Goal: Task Accomplishment & Management: Complete application form

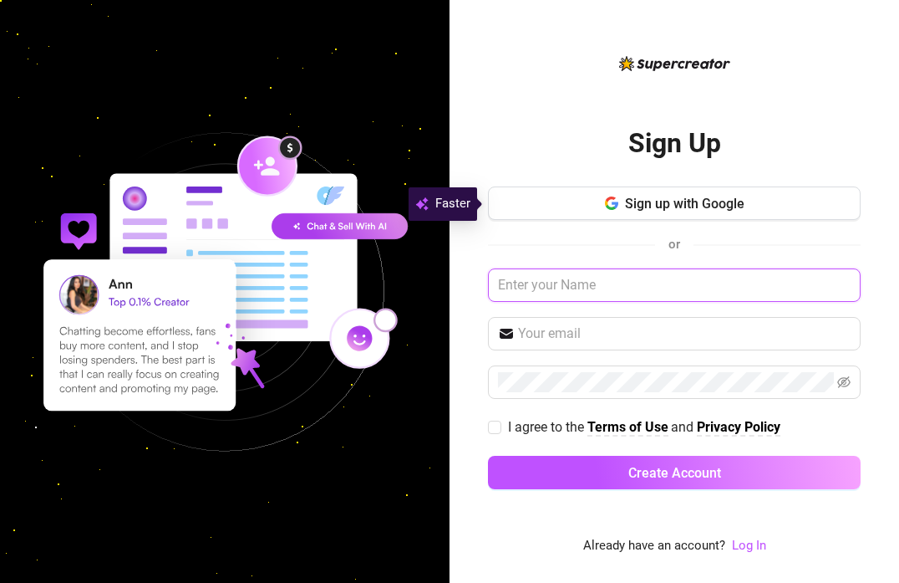
click at [664, 285] on input "text" at bounding box center [674, 284] width 373 height 33
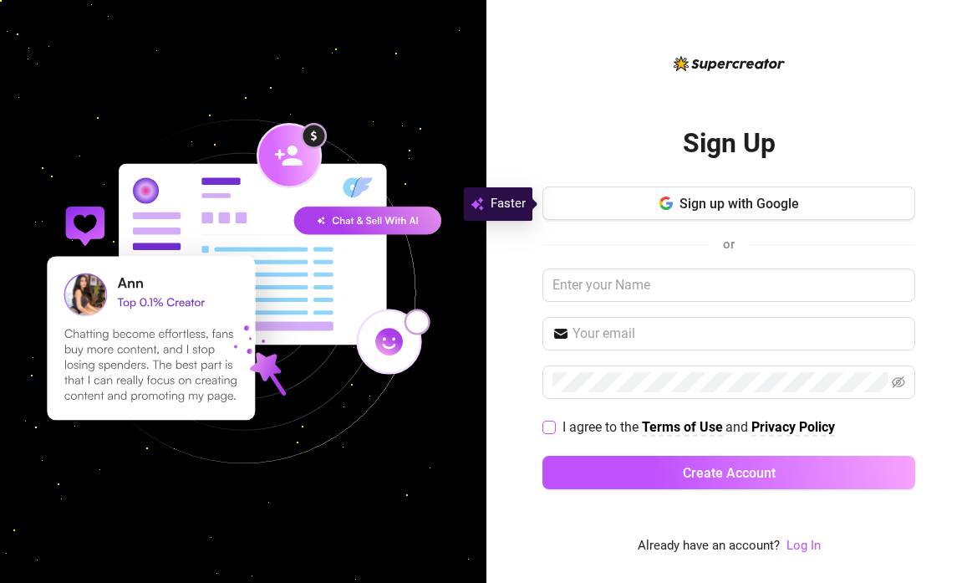
click at [561, 429] on span "I agree to the Terms of Use and Privacy Policy" at bounding box center [699, 426] width 286 height 21
click at [554, 429] on input "I agree to the Terms of Use and Privacy Policy" at bounding box center [548, 426] width 12 height 12
checkbox input "true"
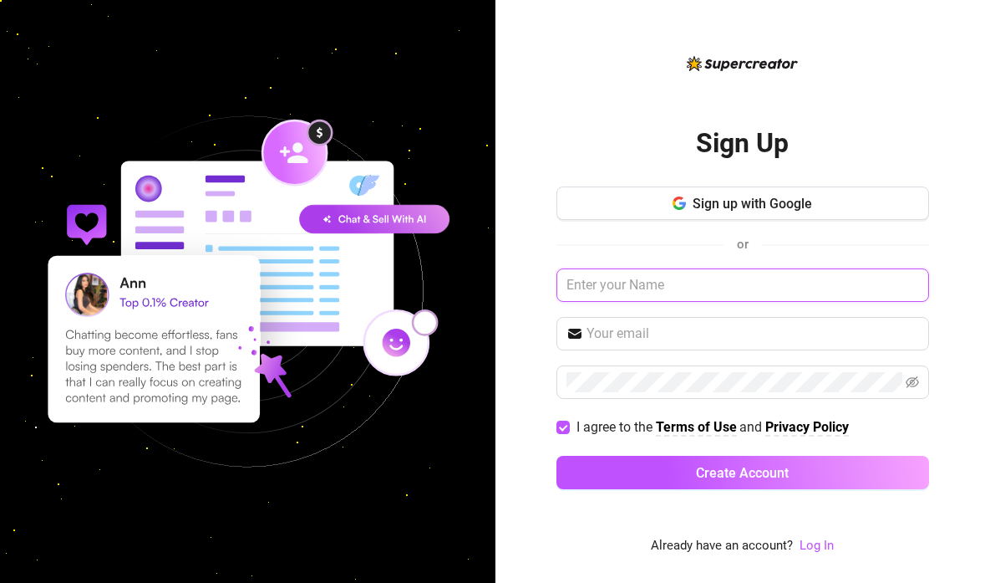
click at [604, 293] on input "text" at bounding box center [743, 284] width 373 height 33
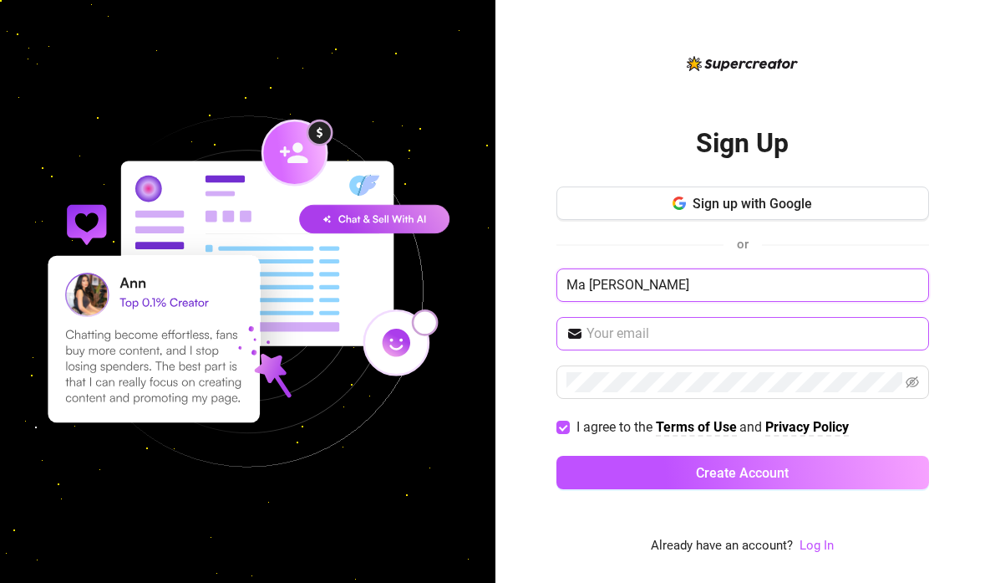
type input "Ma Clarrise Romano"
click at [644, 332] on input "text" at bounding box center [753, 333] width 333 height 20
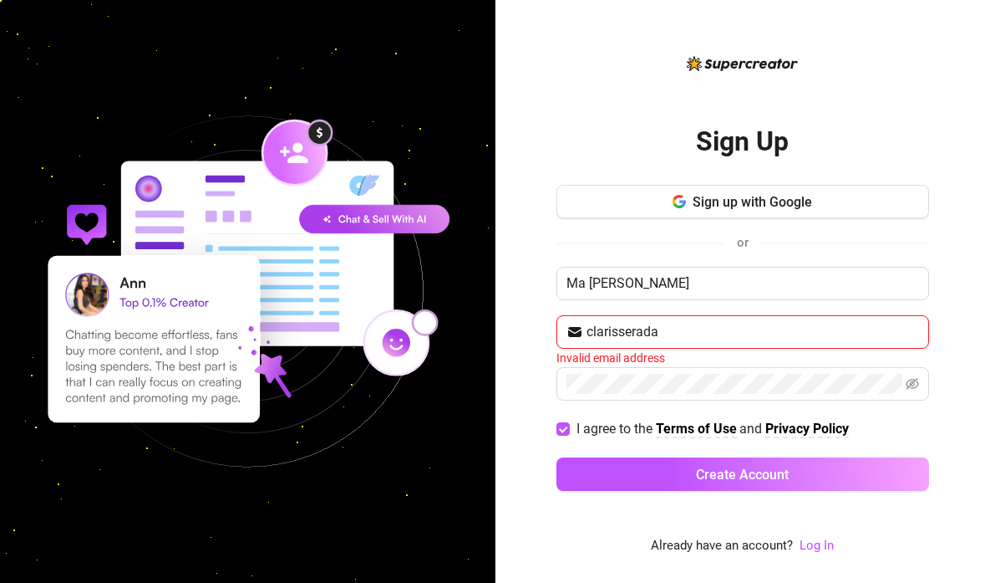
type input "clarisseradan"
drag, startPoint x: 692, startPoint y: 339, endPoint x: 361, endPoint y: 316, distance: 331.8
click at [361, 316] on div "Sign Up Sign up with Google or Ma Clarrise Romano clarisseradan Invalid email a…" at bounding box center [495, 291] width 990 height 583
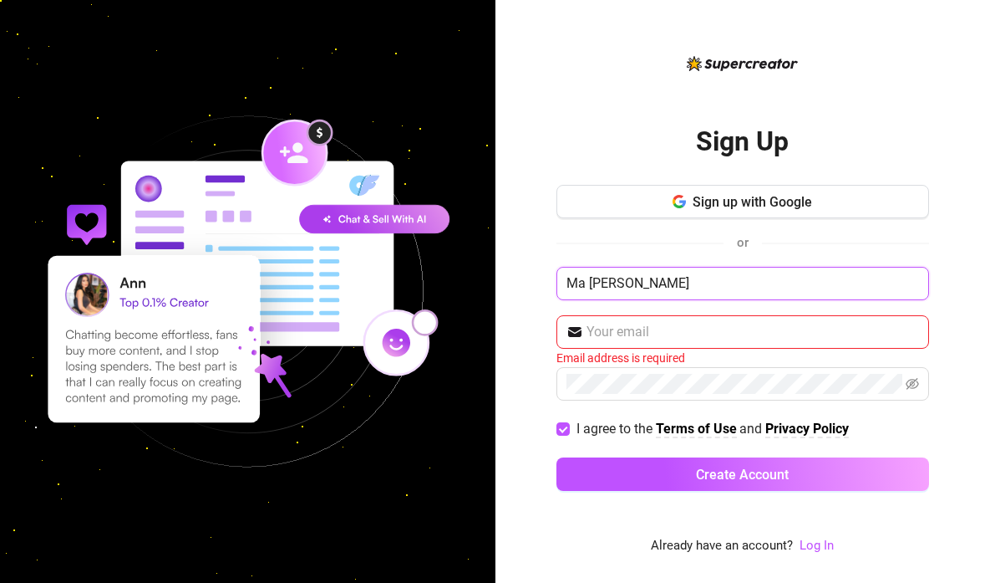
drag, startPoint x: 721, startPoint y: 293, endPoint x: 522, endPoint y: 272, distance: 199.9
click at [522, 272] on div "Sign Up Sign up with Google or Ma Clarrise Romano Email address is required I a…" at bounding box center [744, 291] width 496 height 583
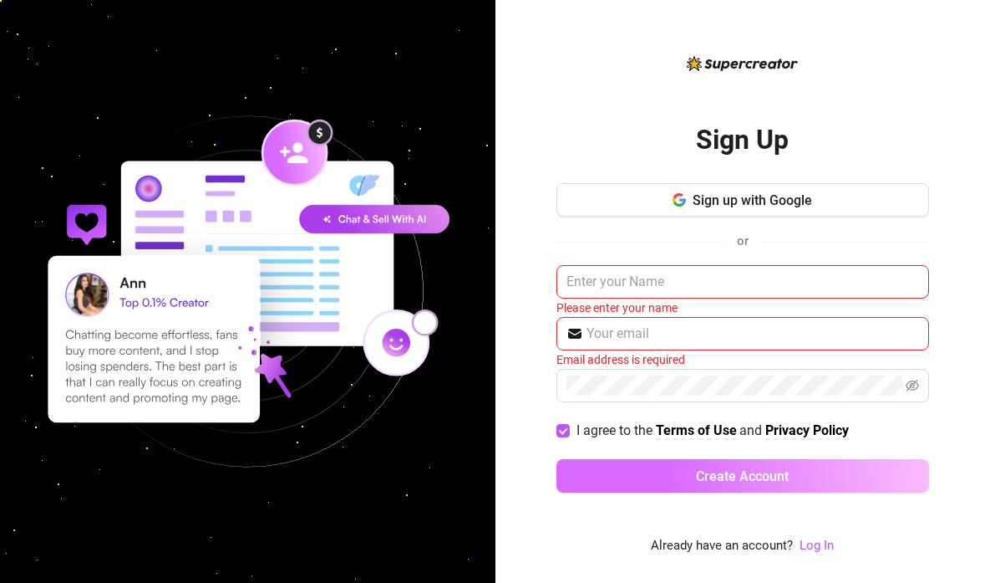
click at [756, 485] on button "Create Account" at bounding box center [743, 475] width 373 height 33
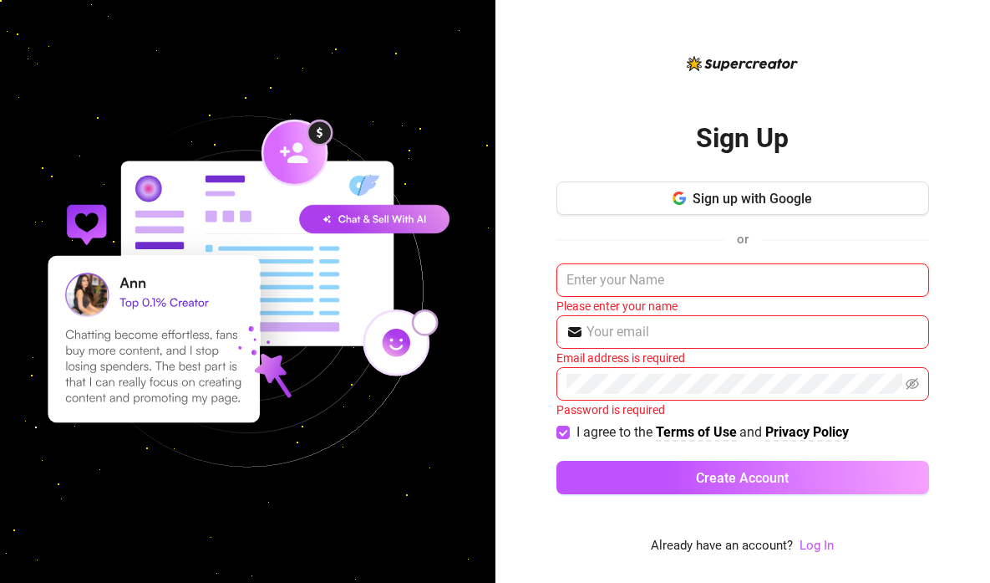
click at [610, 279] on input "text" at bounding box center [743, 279] width 373 height 33
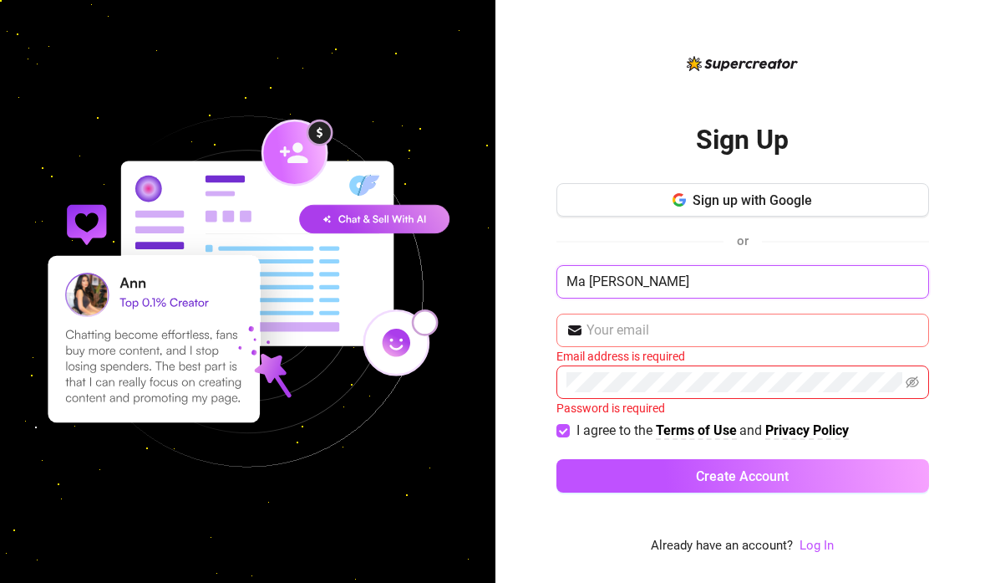
type input "Ma Clarrise Romano"
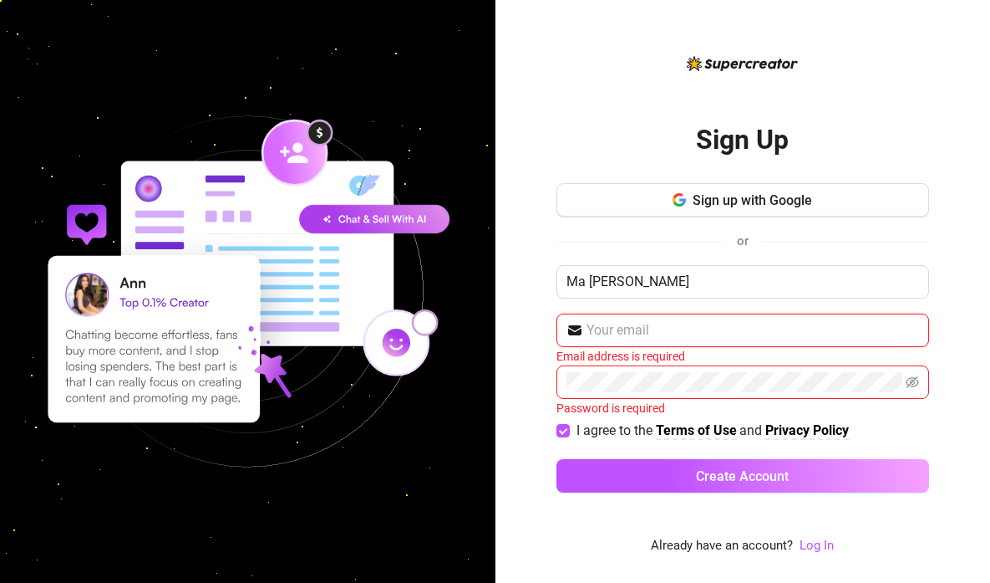
click at [643, 334] on input "text" at bounding box center [753, 330] width 333 height 20
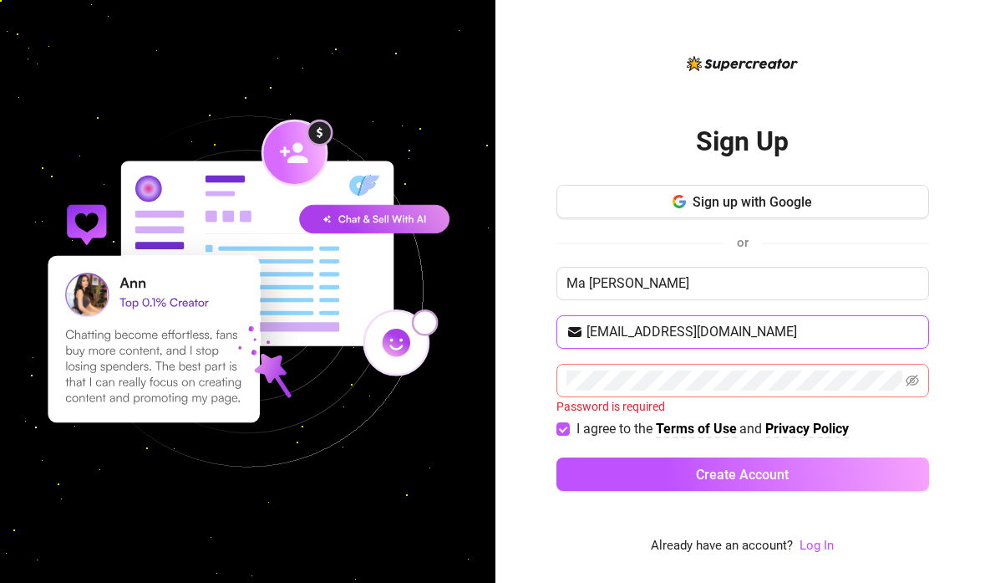
type input "[EMAIL_ADDRESS][DOMAIN_NAME]"
click at [898, 385] on icon "eye-invisible" at bounding box center [912, 380] width 13 height 13
click at [898, 379] on icon "eye" at bounding box center [912, 380] width 13 height 10
drag, startPoint x: 908, startPoint y: 377, endPoint x: 777, endPoint y: 393, distance: 132.2
click at [898, 377] on icon "eye-invisible" at bounding box center [912, 380] width 13 height 12
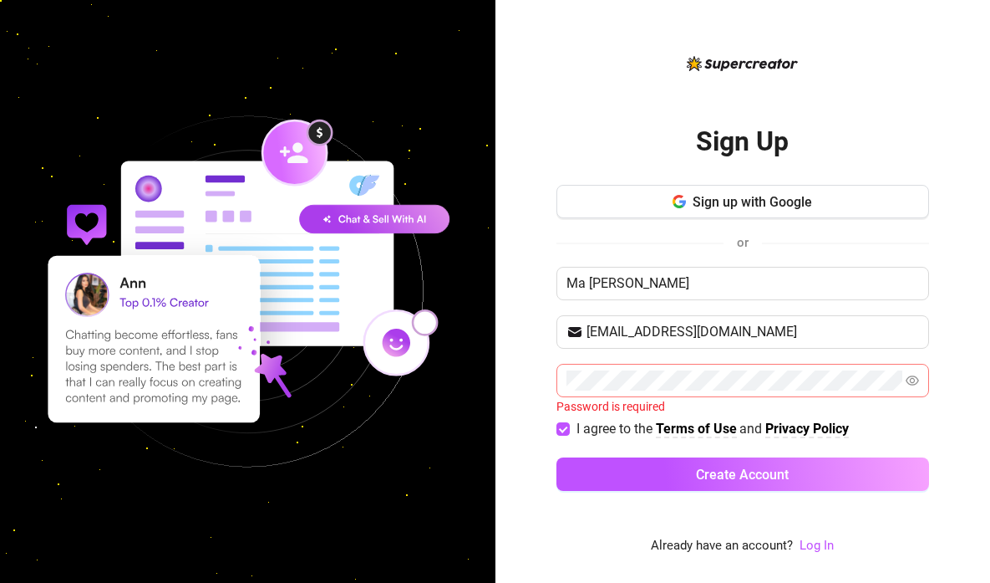
click at [764, 394] on span at bounding box center [743, 380] width 373 height 33
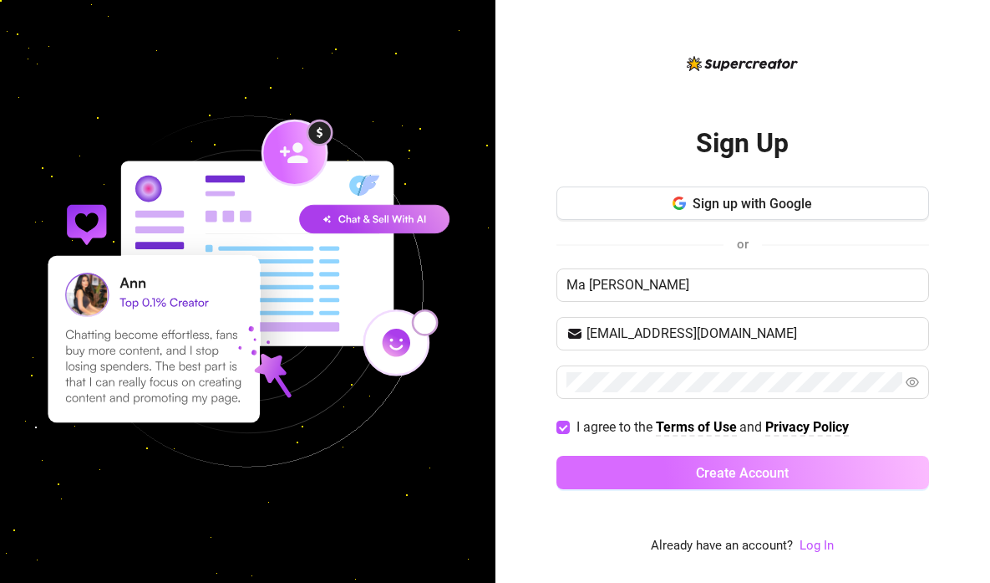
click at [790, 478] on button "Create Account" at bounding box center [743, 471] width 373 height 33
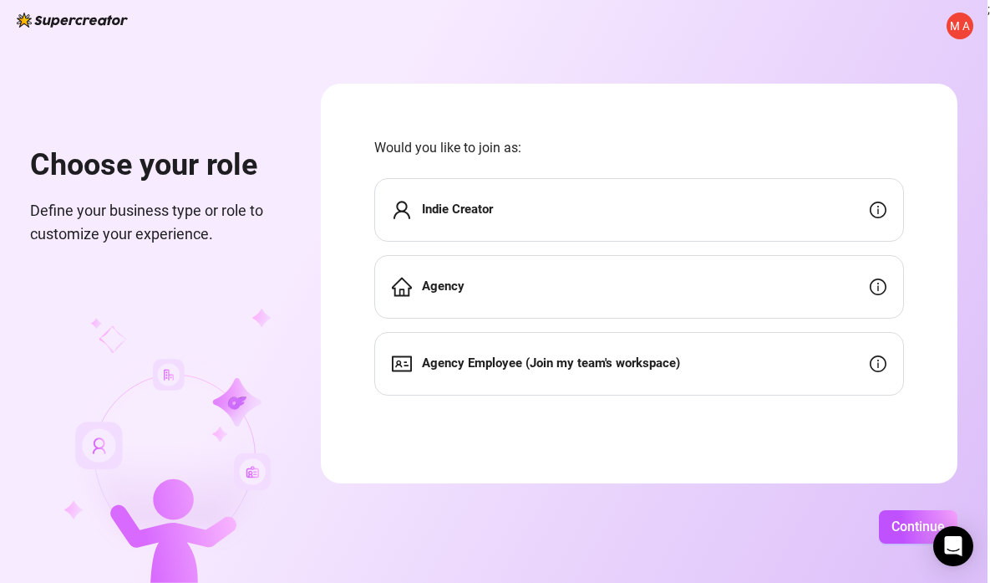
click at [201, 318] on img at bounding box center [172, 445] width 216 height 274
click at [816, 547] on div "M A Choose your role Define your business type or role to customize your experi…" at bounding box center [494, 291] width 988 height 583
click at [895, 526] on span "Continue" at bounding box center [918, 526] width 53 height 16
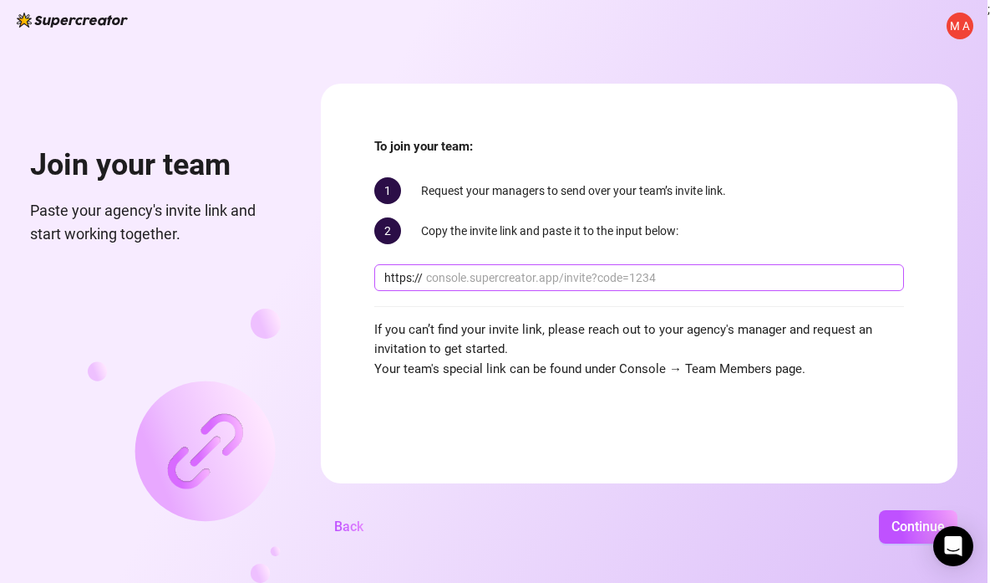
click at [502, 279] on input "text" at bounding box center [660, 277] width 468 height 18
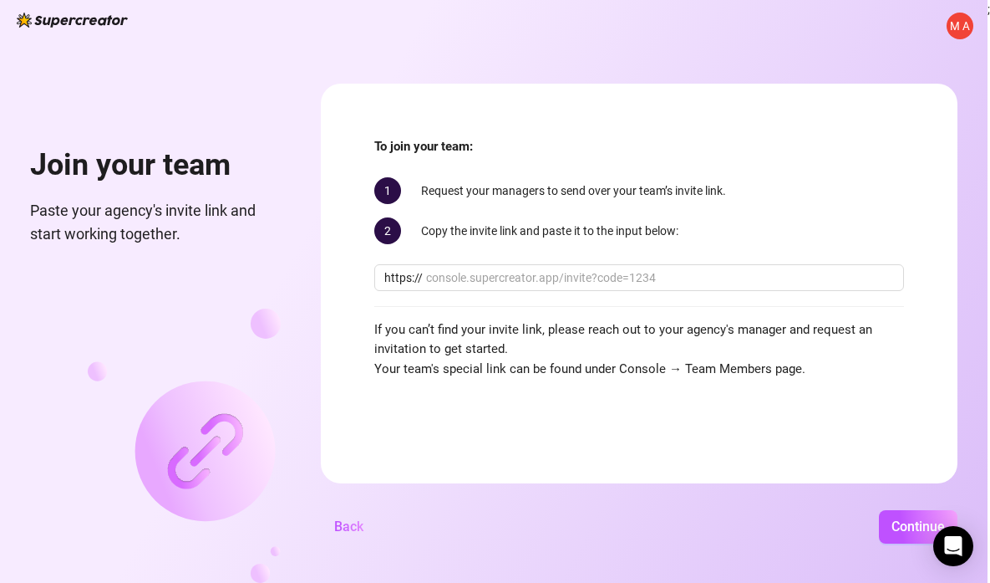
click at [898, 23] on span "M A" at bounding box center [959, 26] width 19 height 18
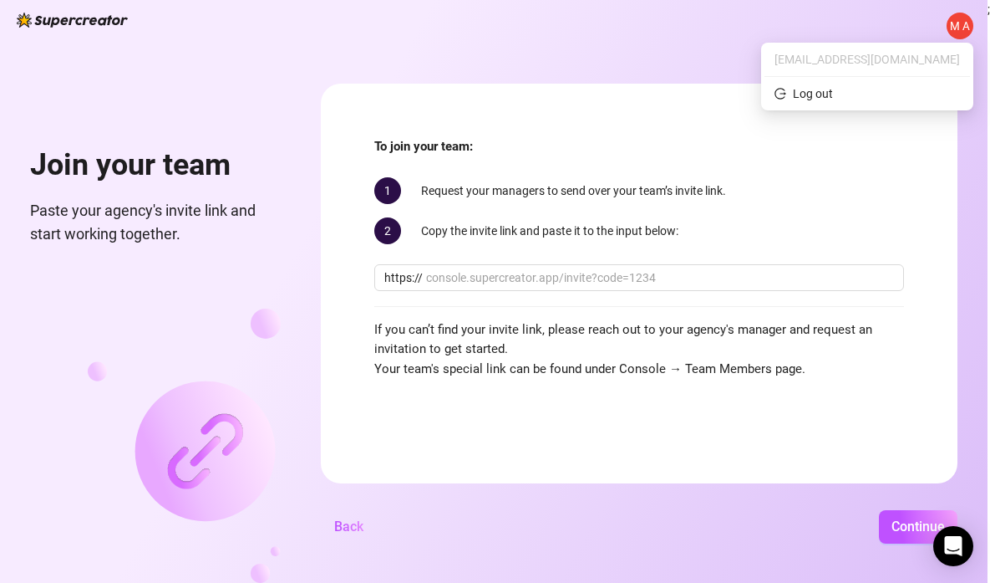
click at [878, 20] on div "M A Join your team Paste your agency's invite link and start working together. …" at bounding box center [494, 291] width 988 height 583
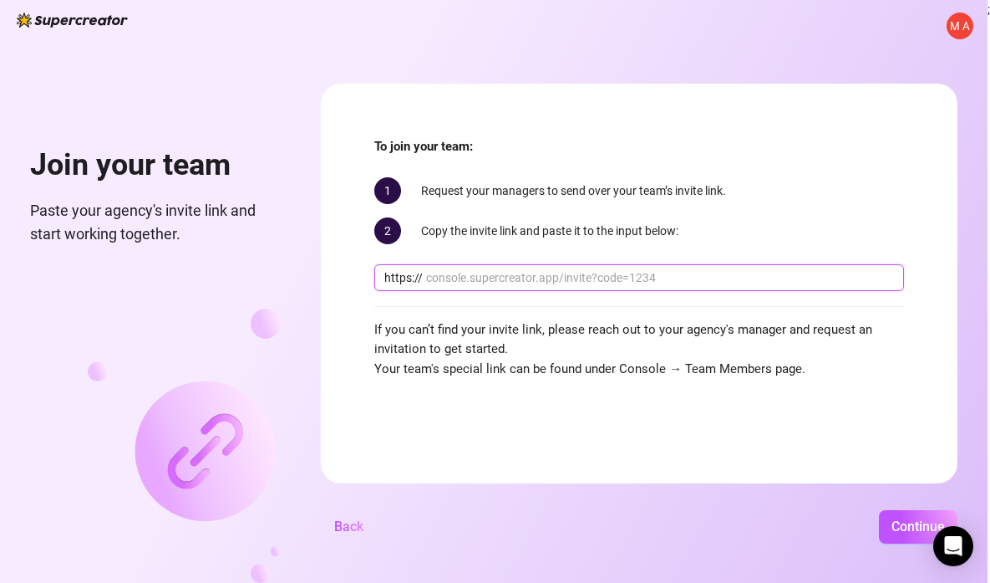
click at [528, 274] on input "text" at bounding box center [660, 277] width 468 height 18
paste input "console.supercreator.app/invite?code=sgWVpyxnBQf9hT6TsyeNmI0BqOh1&workspace=Mor…"
type input "console.supercreator.app/invite?code=sgWVpyxnBQf9hT6TsyeNmI0BqOh1&workspace=Mor…"
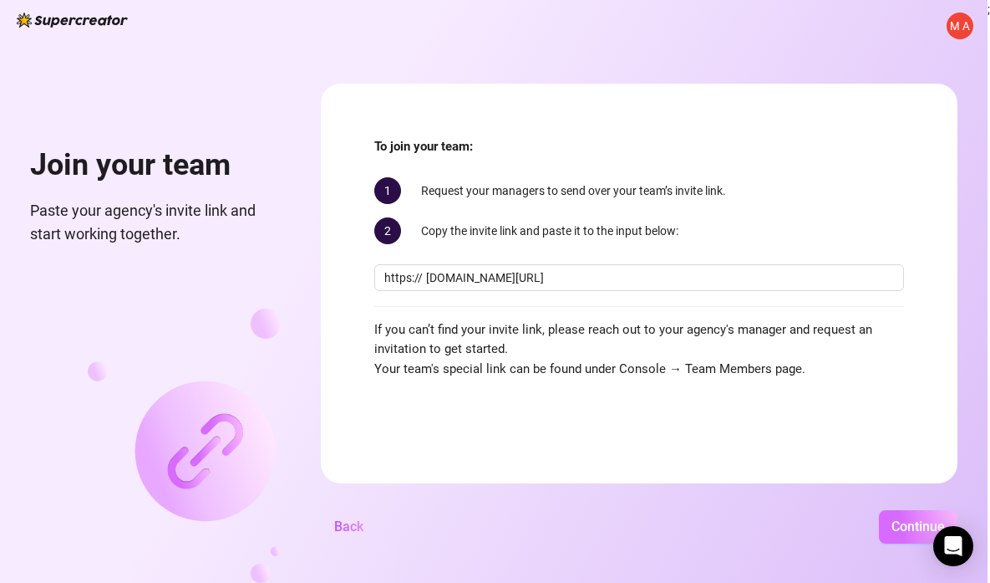
scroll to position [0, 0]
click at [884, 522] on button "Continue" at bounding box center [918, 526] width 79 height 33
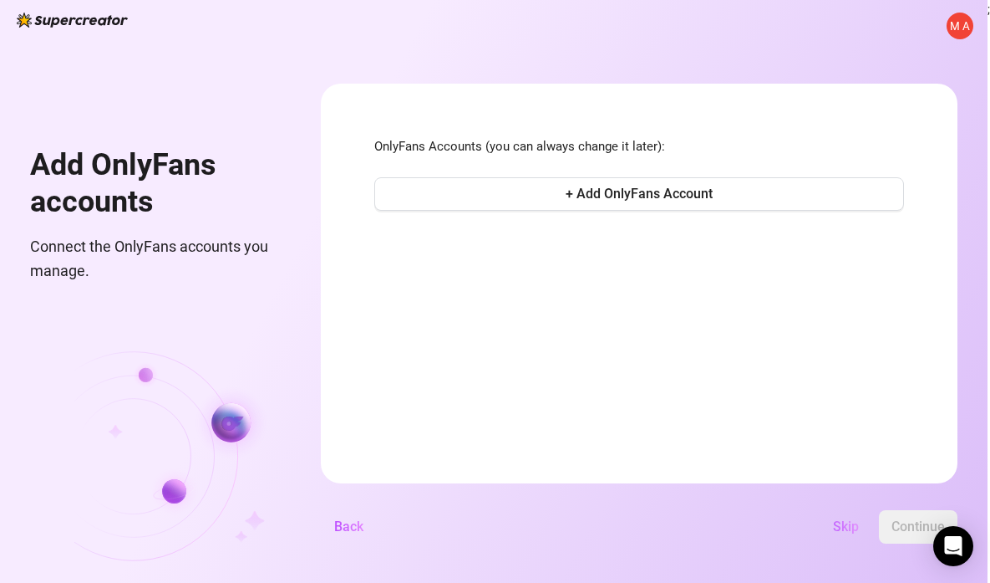
click at [848, 529] on span "Skip" at bounding box center [846, 526] width 26 height 16
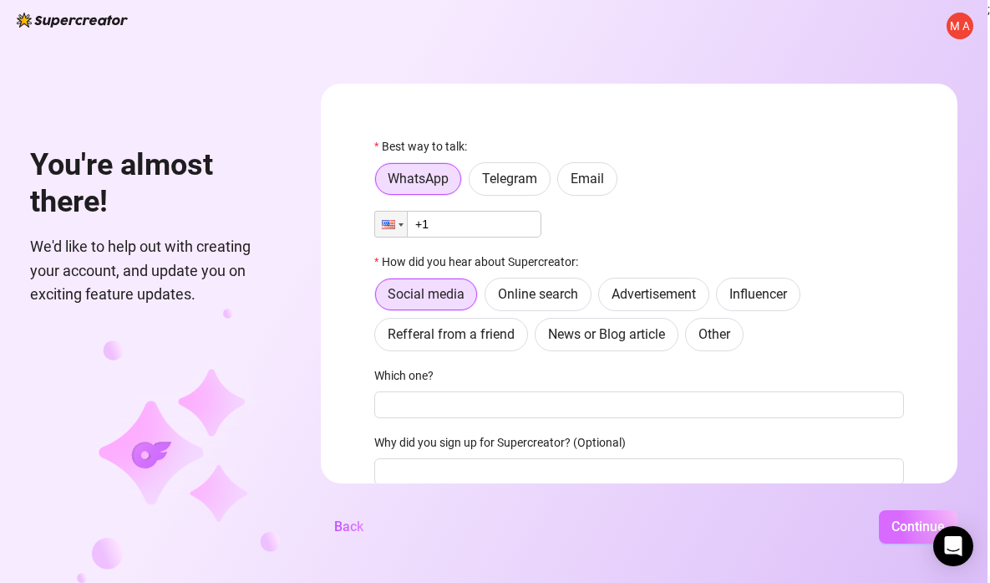
click at [898, 517] on button "Continue" at bounding box center [918, 526] width 79 height 33
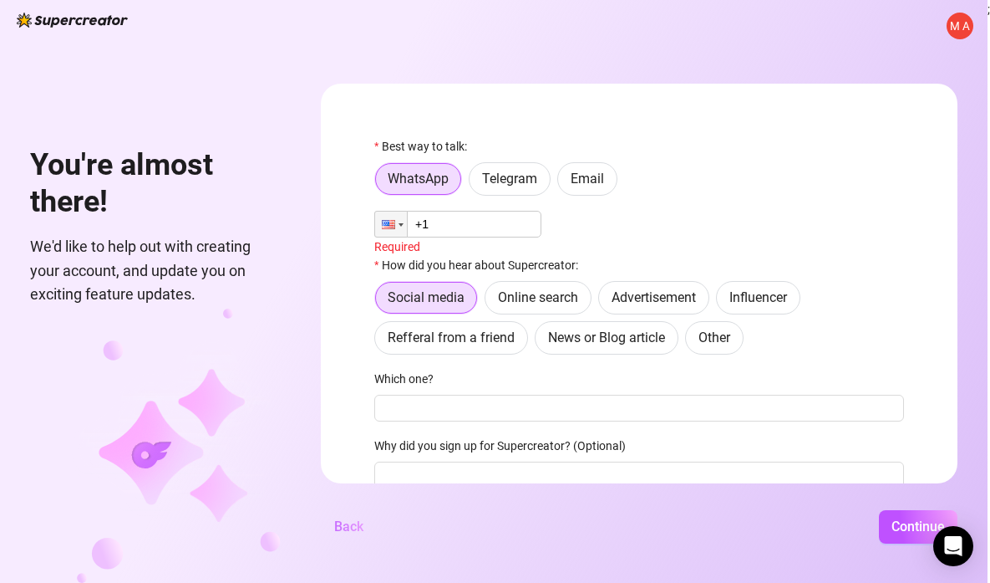
click at [354, 524] on span "Back" at bounding box center [348, 526] width 29 height 16
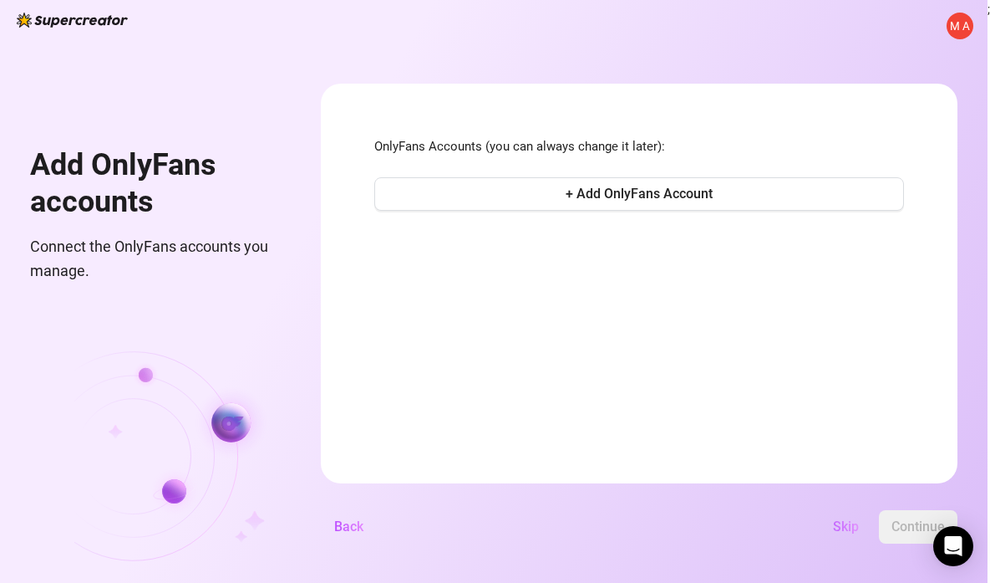
click at [848, 525] on span "Skip" at bounding box center [846, 526] width 26 height 16
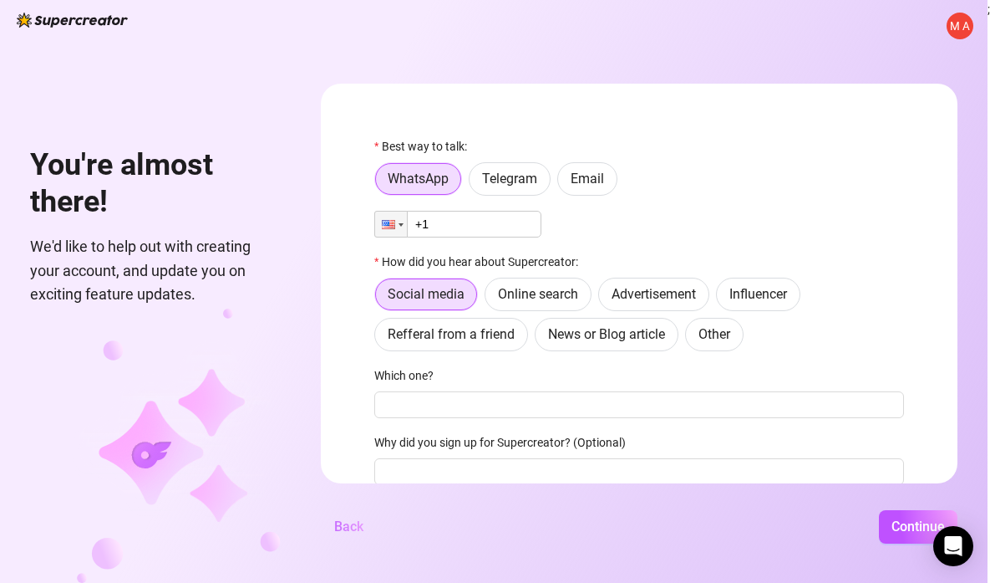
click at [365, 515] on button "Back" at bounding box center [349, 526] width 56 height 33
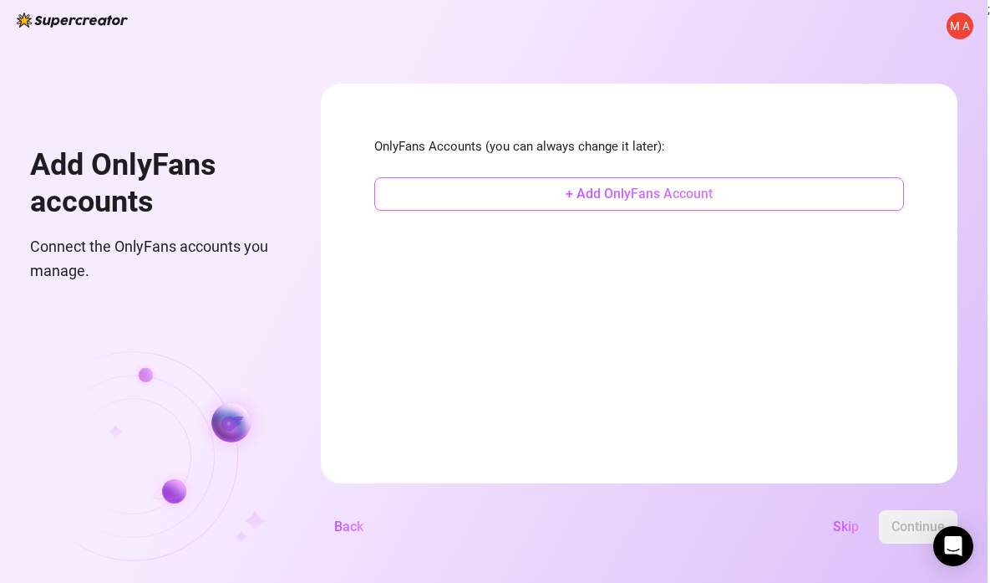
click at [621, 200] on span "+ Add OnlyFans Account" at bounding box center [639, 194] width 147 height 16
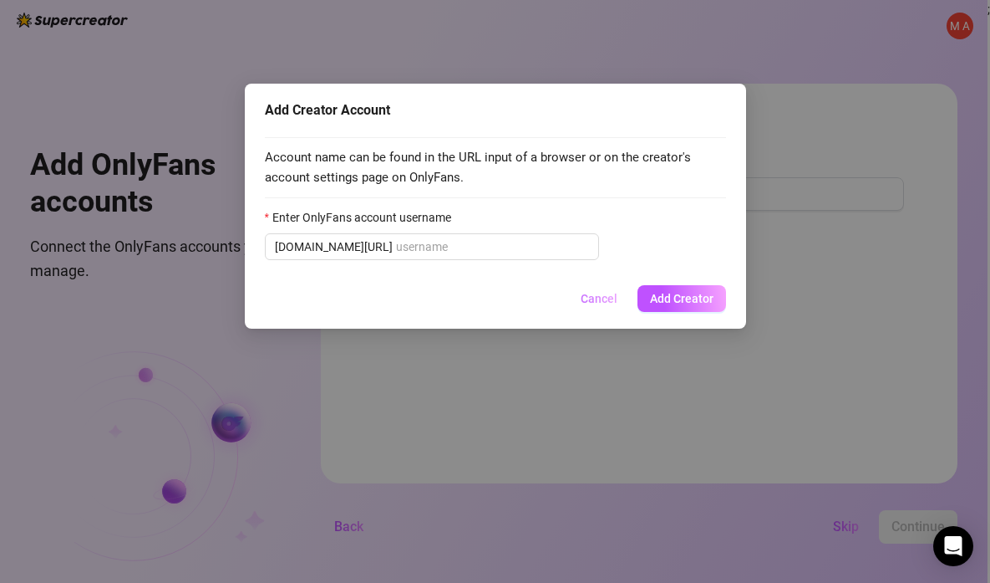
click at [593, 296] on span "Cancel" at bounding box center [599, 298] width 37 height 13
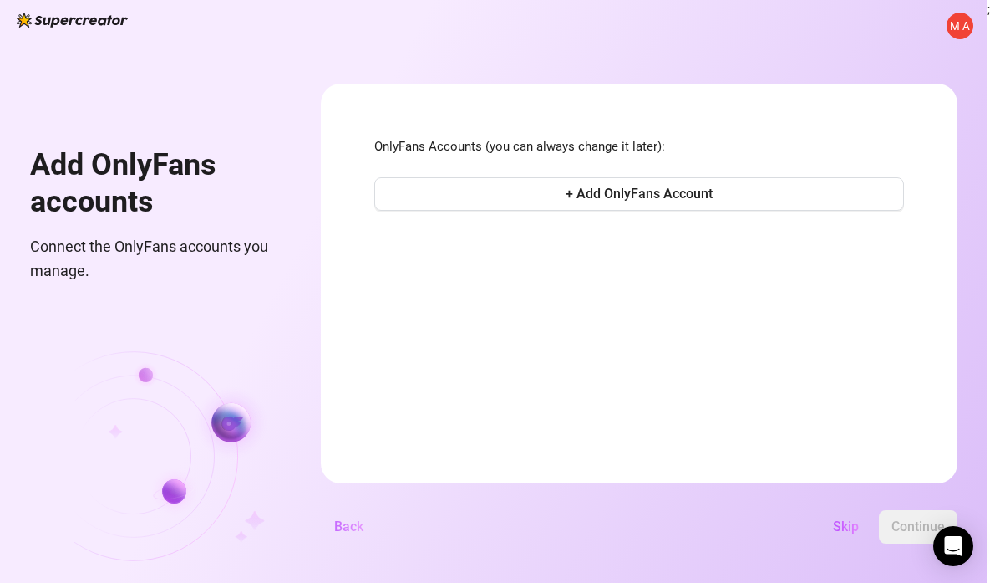
click at [357, 533] on span "Back" at bounding box center [348, 526] width 29 height 16
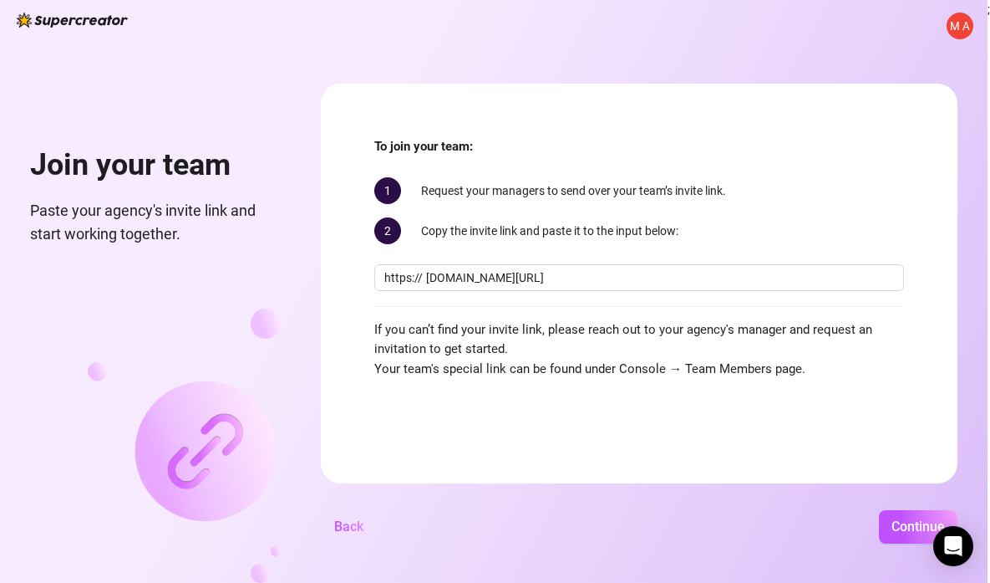
drag, startPoint x: 893, startPoint y: 278, endPoint x: 359, endPoint y: 248, distance: 535.7
click at [359, 248] on form "To join your team: 1 Request your managers to send over your team’s invite link…" at bounding box center [639, 283] width 637 height 399
click at [898, 28] on span "M A" at bounding box center [959, 26] width 19 height 18
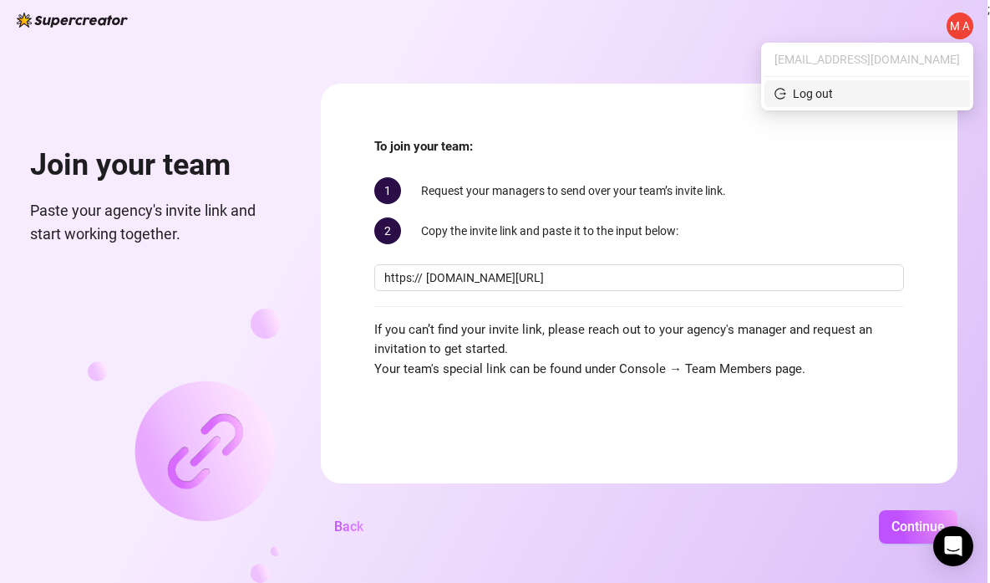
click at [875, 98] on span "Log out" at bounding box center [868, 93] width 186 height 18
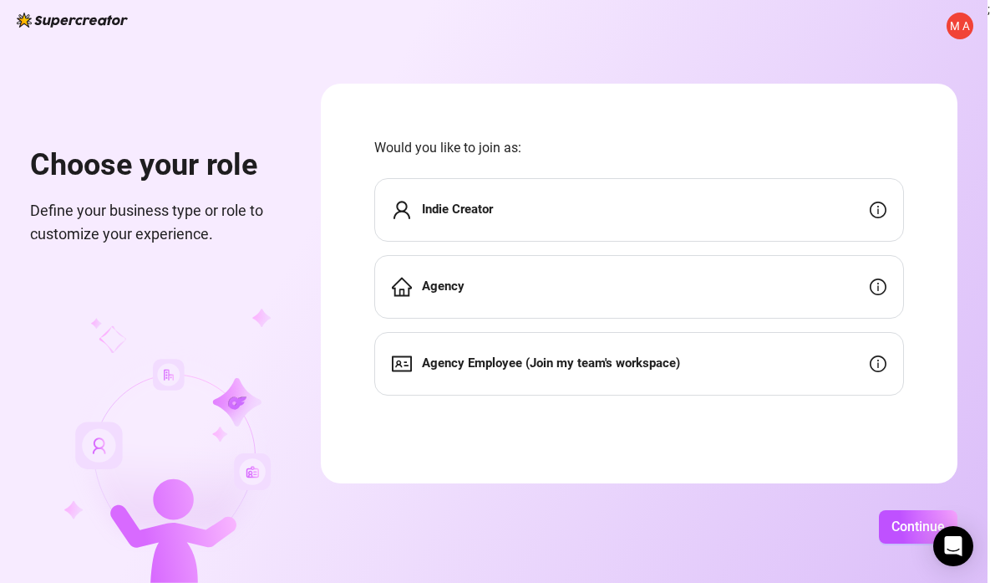
click at [962, 27] on span "M A" at bounding box center [959, 26] width 19 height 18
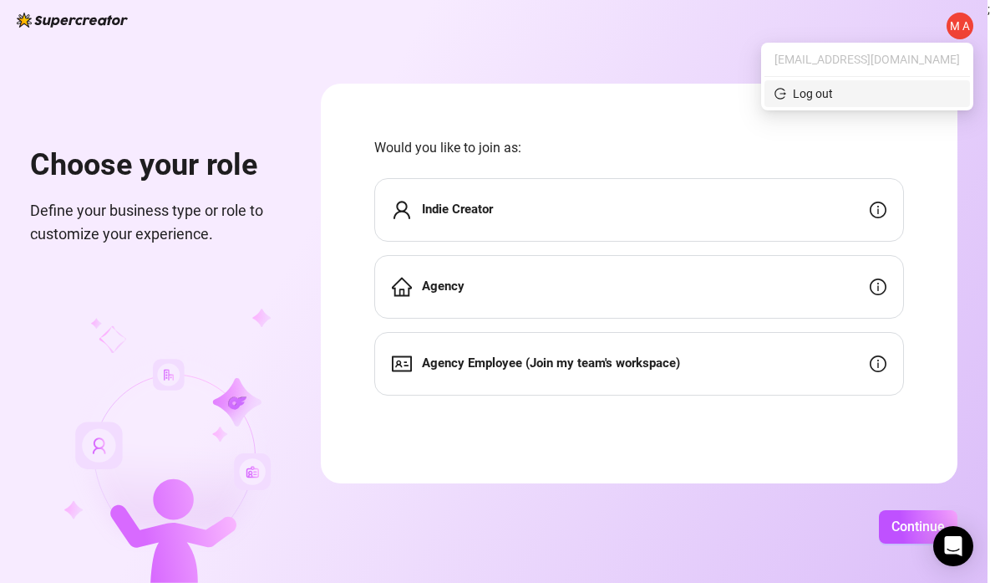
click at [869, 94] on span "Log out" at bounding box center [868, 93] width 186 height 18
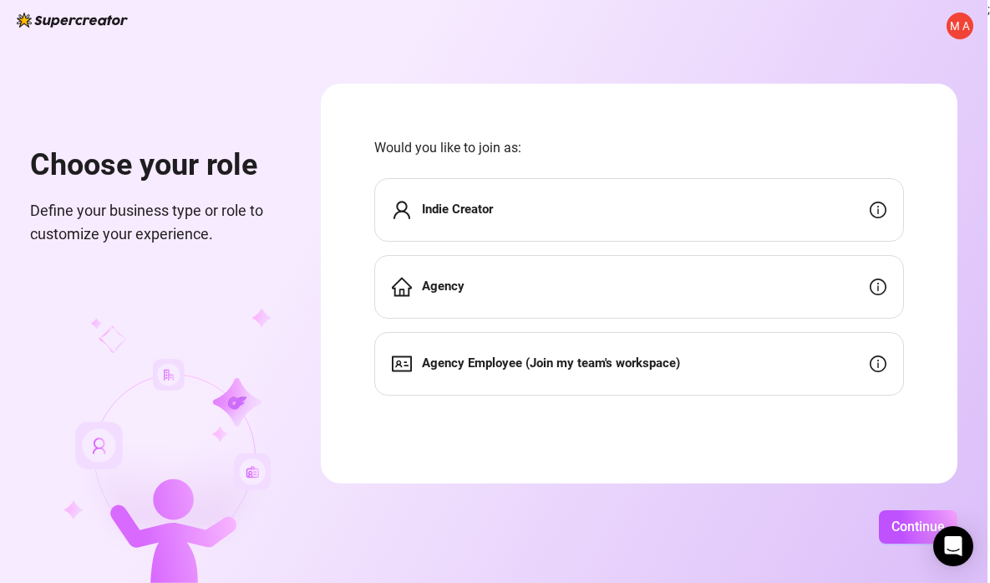
click at [962, 27] on span "M A" at bounding box center [959, 26] width 19 height 18
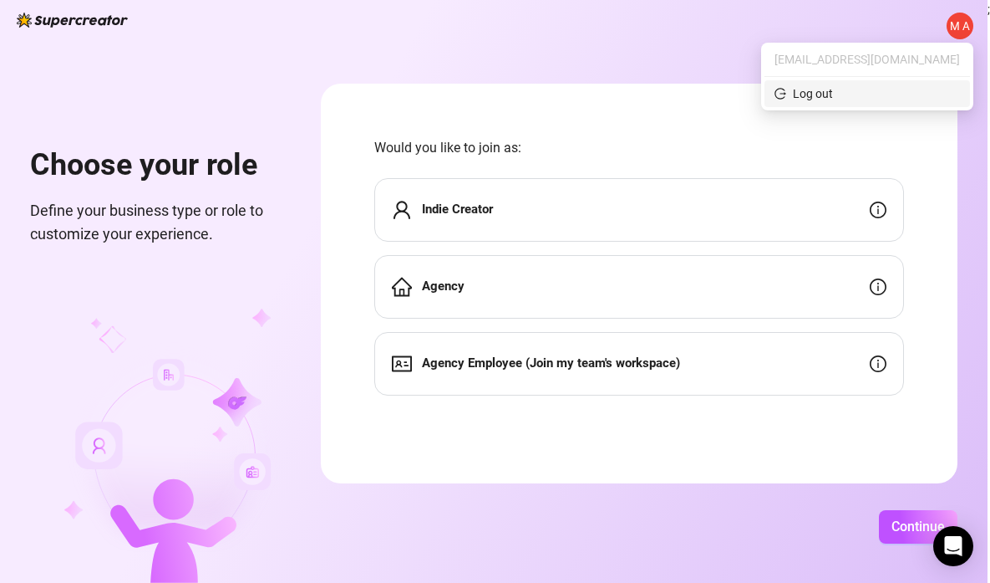
click at [812, 90] on div "Log out" at bounding box center [804, 93] width 59 height 18
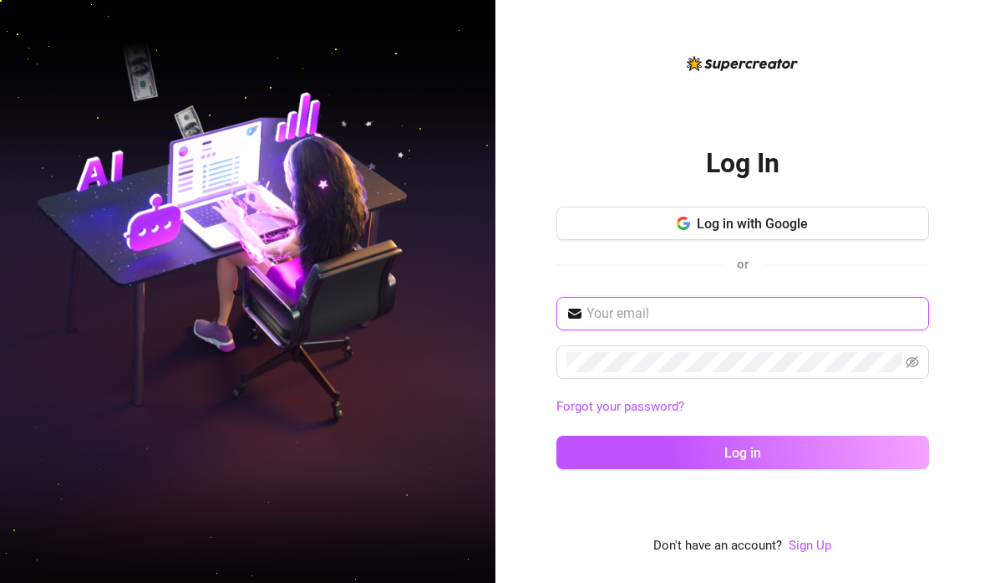
type input "[EMAIL_ADDRESS][DOMAIN_NAME]"
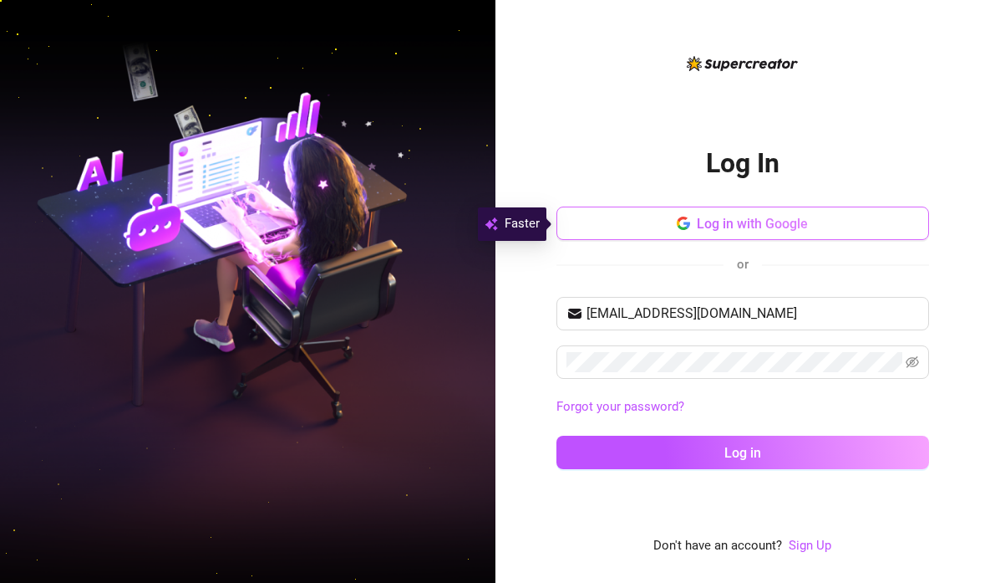
click at [743, 223] on span "Log in with Google" at bounding box center [752, 224] width 111 height 16
